Goal: Check status: Check status

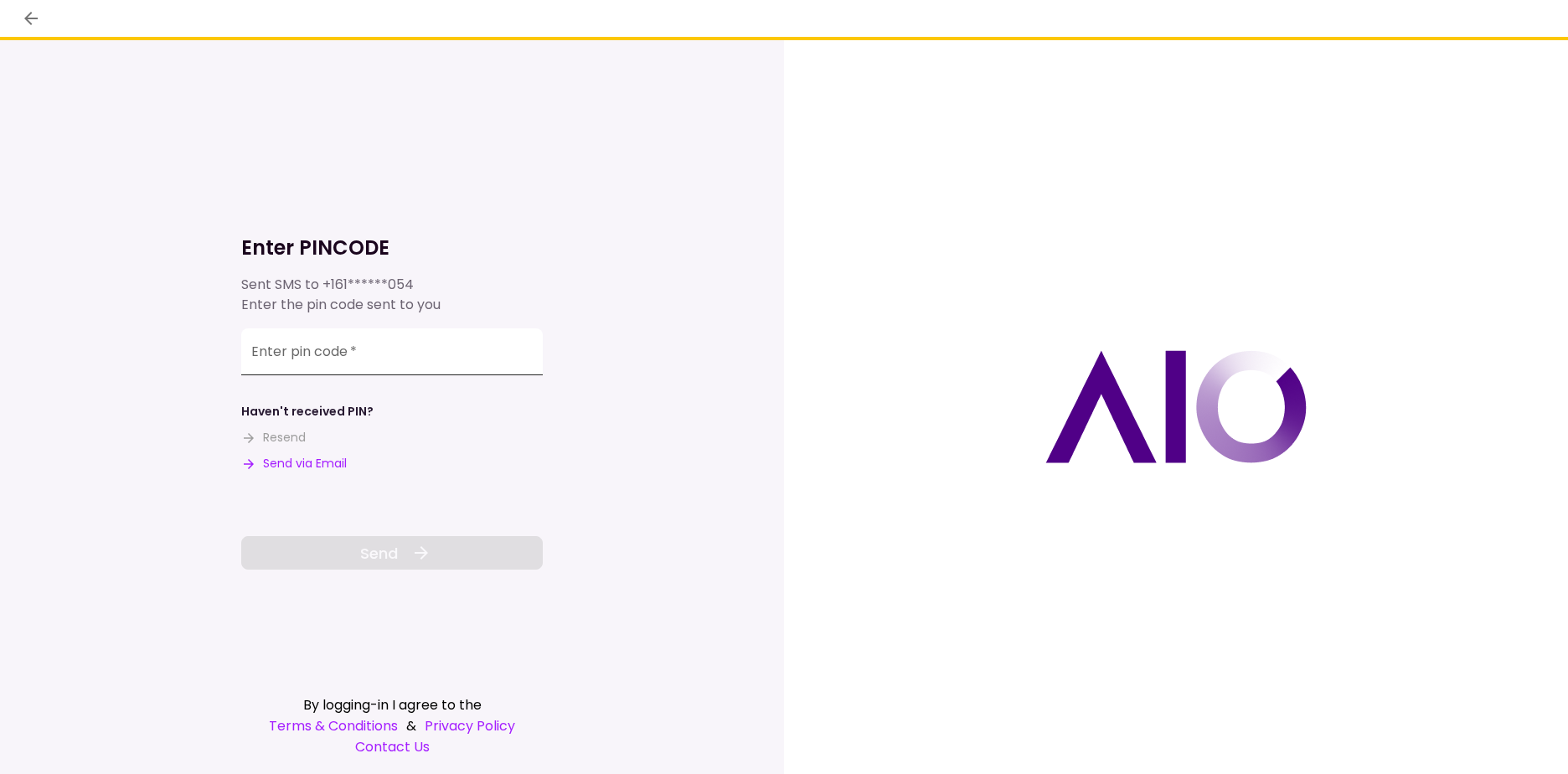
click at [406, 359] on input "Enter pin code   *" at bounding box center [391, 351] width 302 height 47
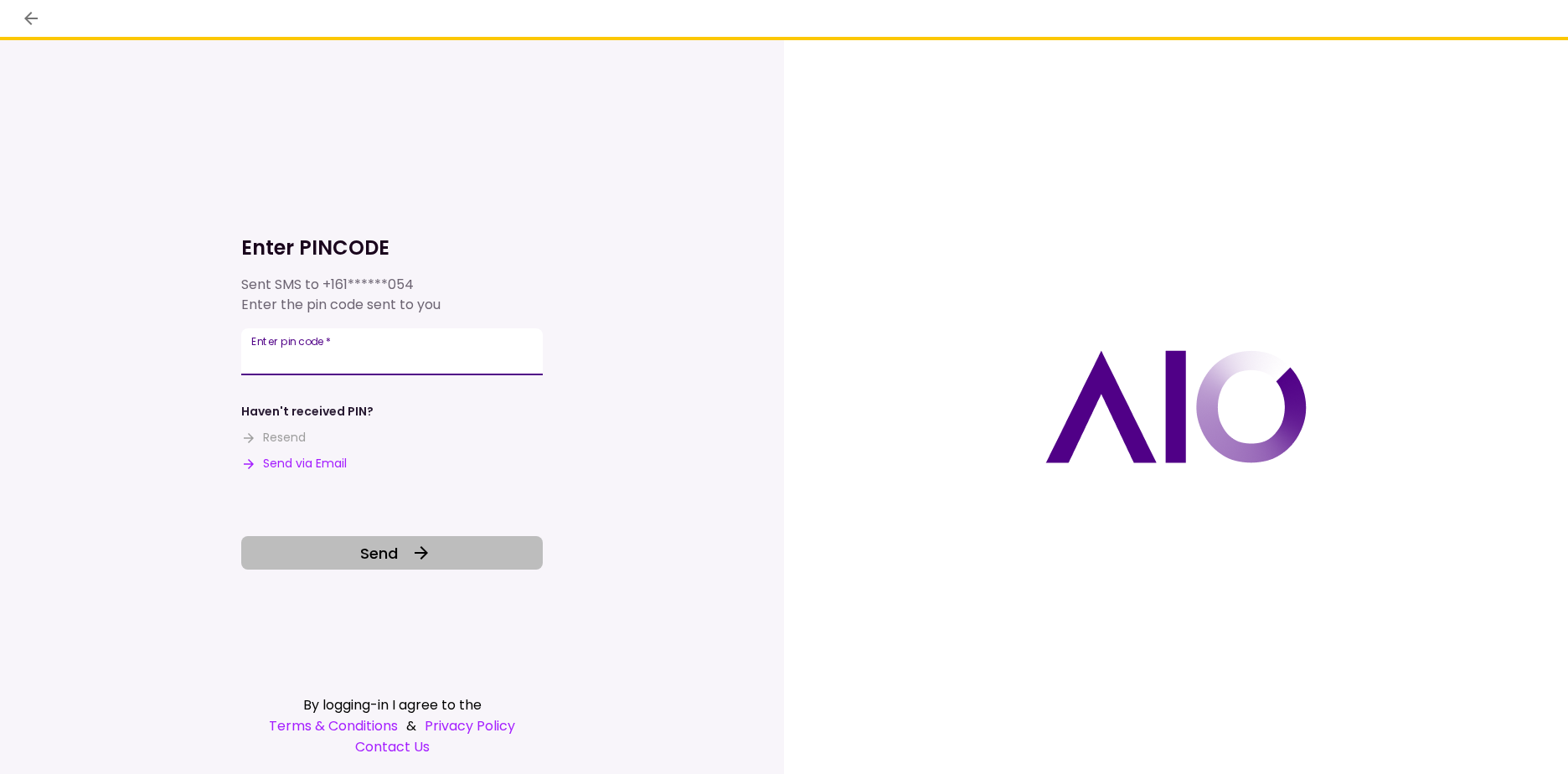
type input "******"
click at [403, 548] on button "Send" at bounding box center [391, 553] width 302 height 33
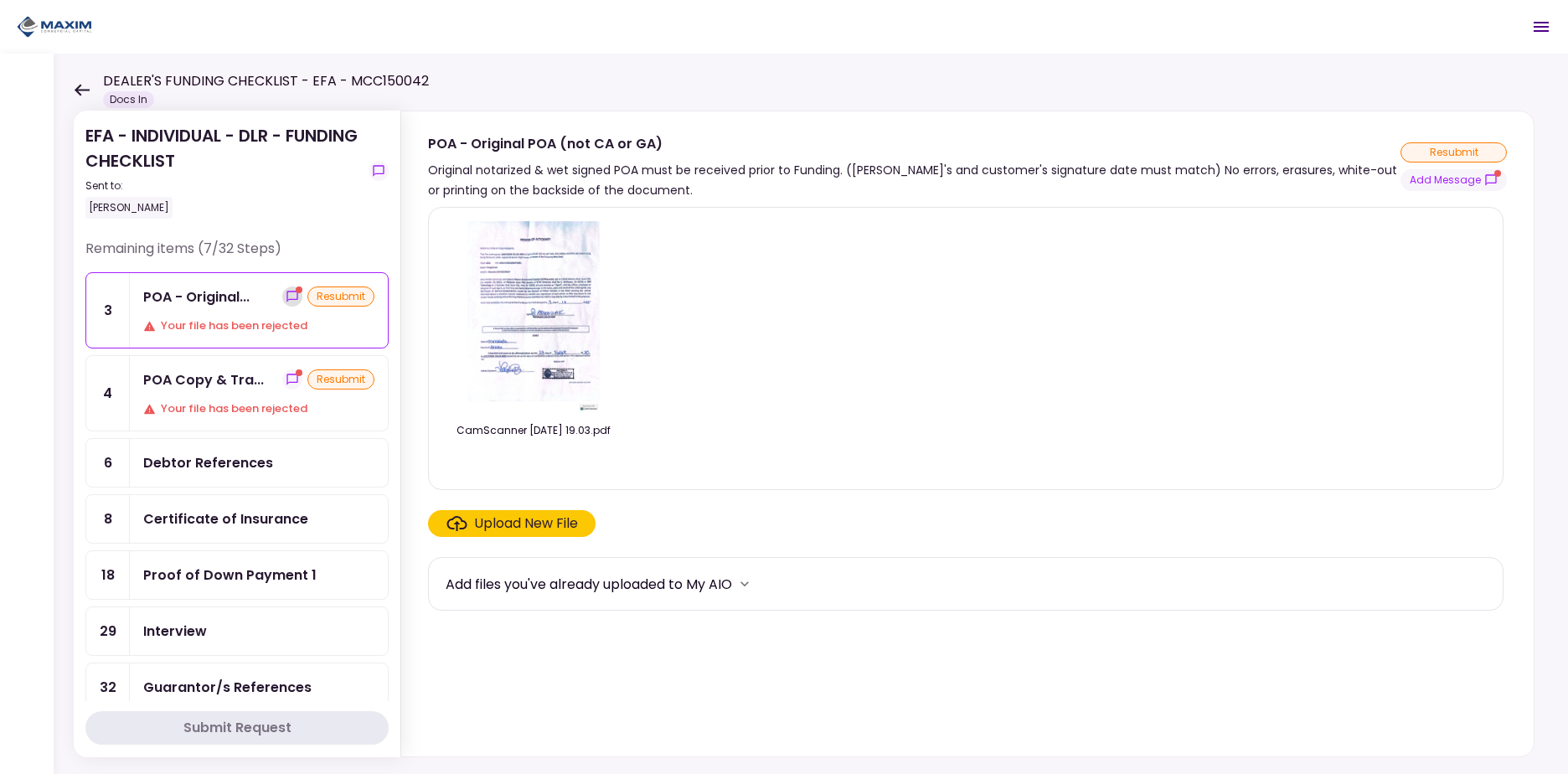
click at [286, 298] on icon "show-messages" at bounding box center [292, 296] width 13 height 13
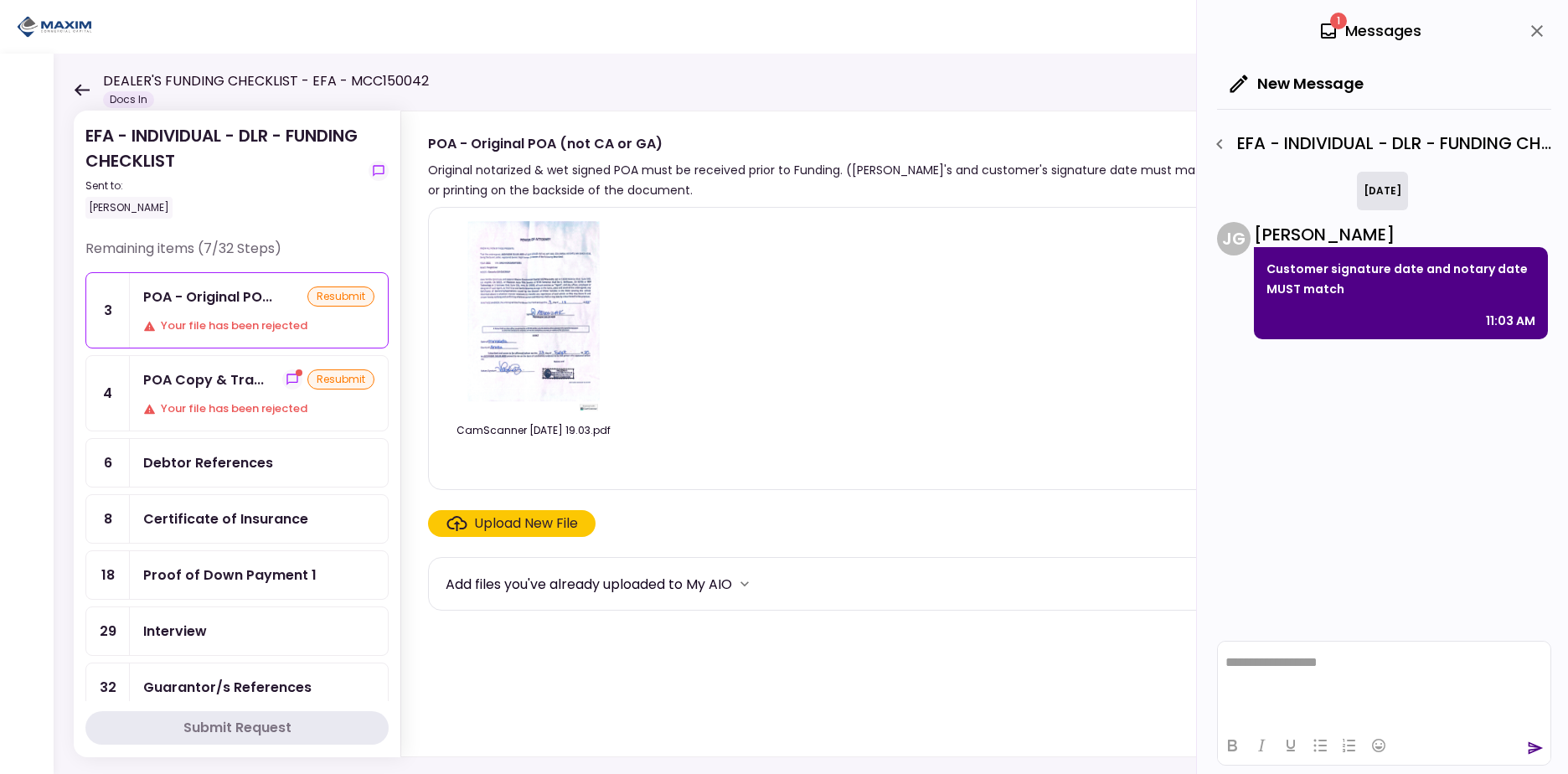
click at [528, 308] on img at bounding box center [534, 317] width 135 height 192
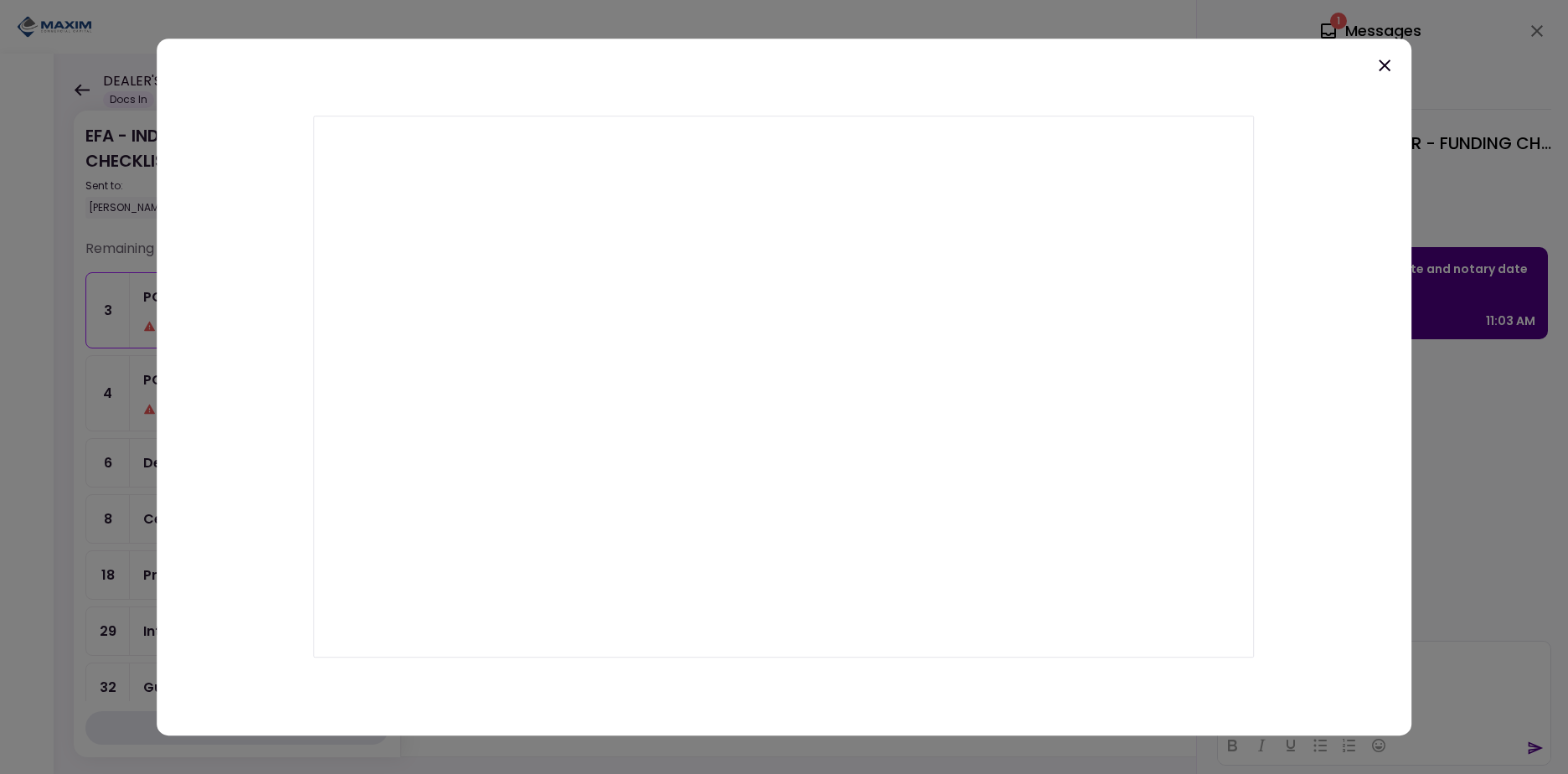
click at [1388, 68] on icon at bounding box center [1384, 65] width 11 height 11
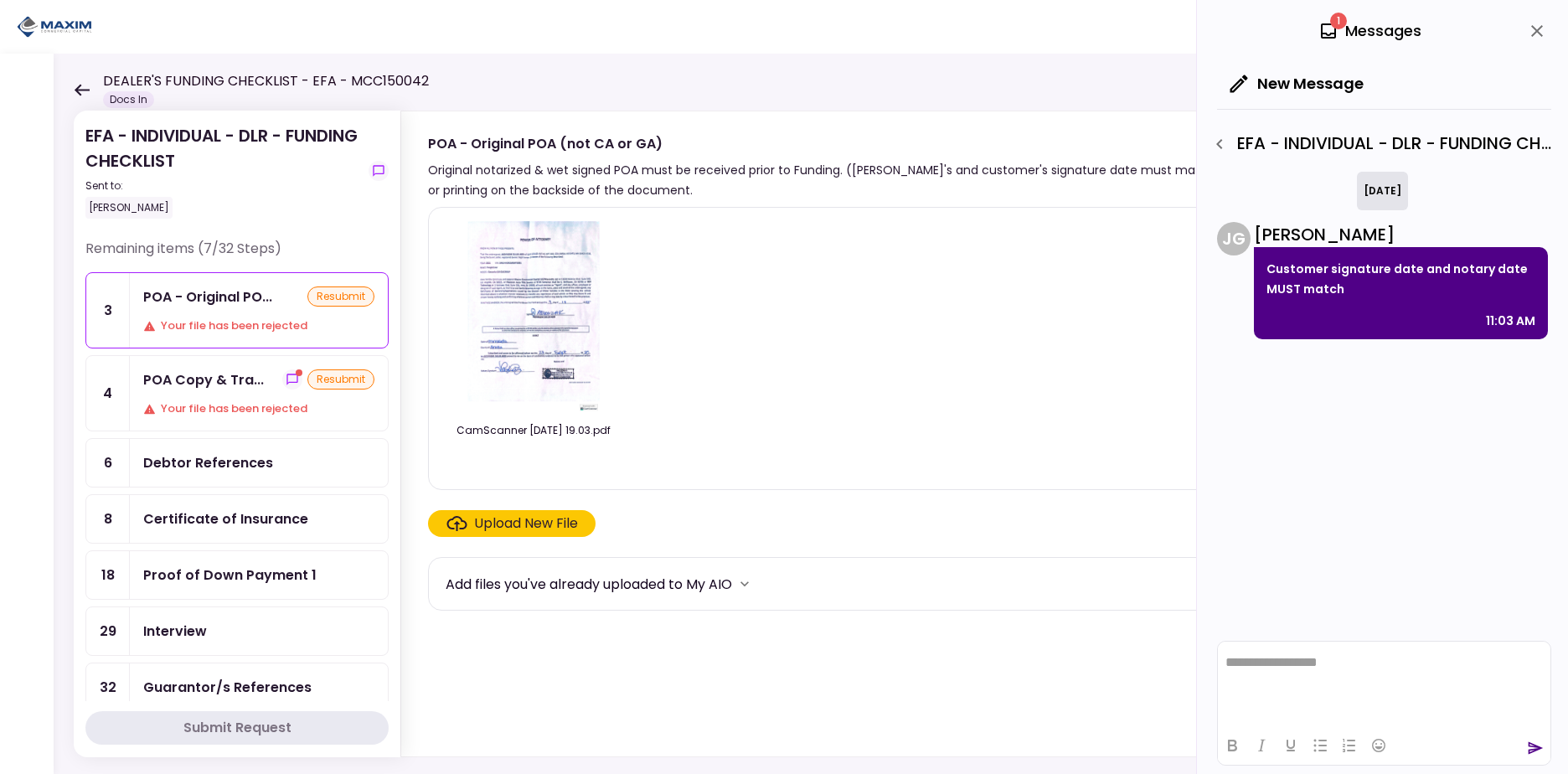
click at [230, 385] on div "POA Copy & Tra..." at bounding box center [203, 380] width 120 height 21
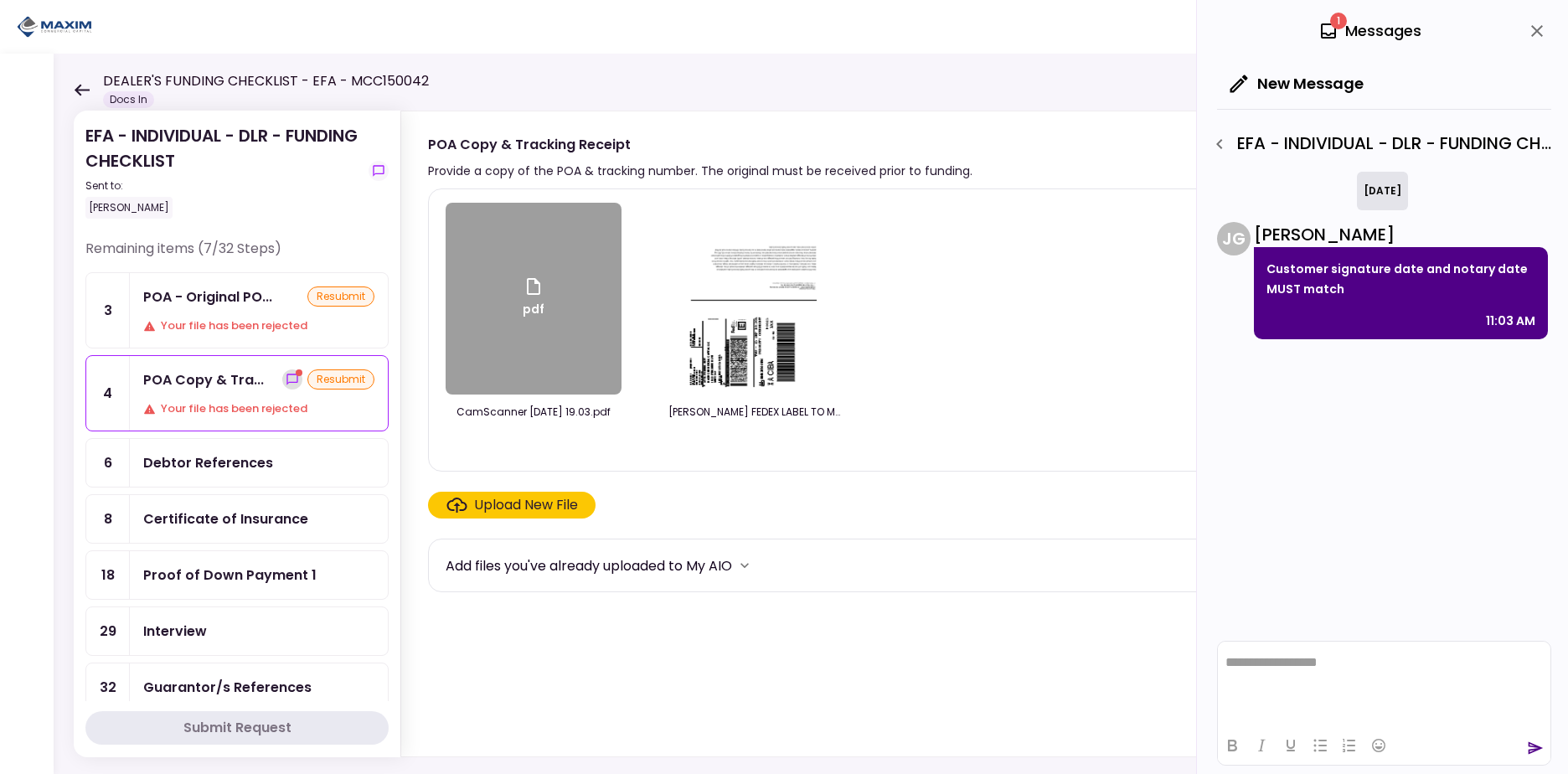
click at [287, 379] on icon "show-messages" at bounding box center [292, 379] width 13 height 13
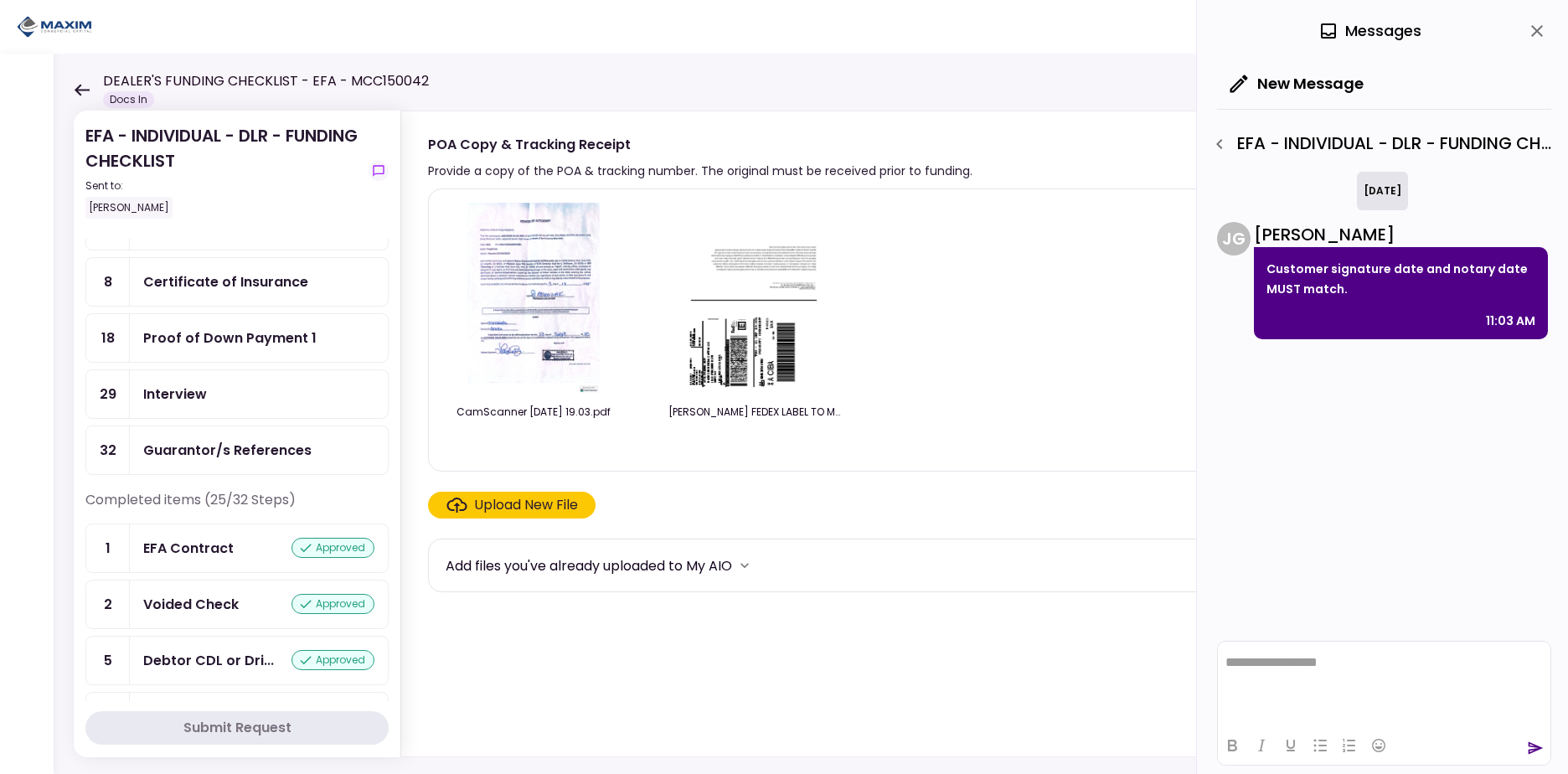
scroll to position [168, 0]
